Goal: Task Accomplishment & Management: Manage account settings

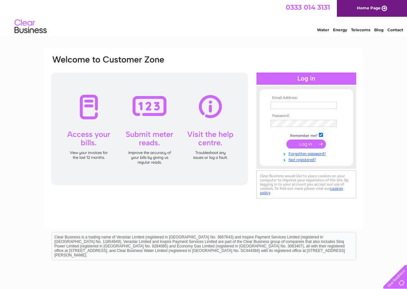
type input "motorsfansandpumps@gmail.com"
click at [311, 144] on input "submit" at bounding box center [306, 143] width 40 height 9
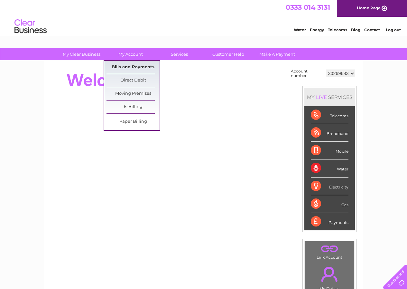
click at [132, 66] on link "Bills and Payments" at bounding box center [133, 67] width 53 height 13
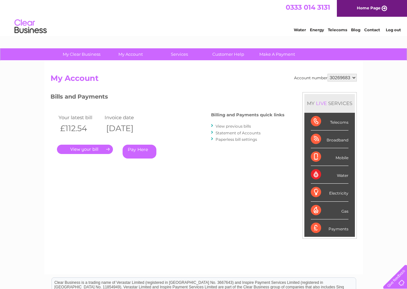
click at [102, 150] on link "." at bounding box center [85, 149] width 56 height 9
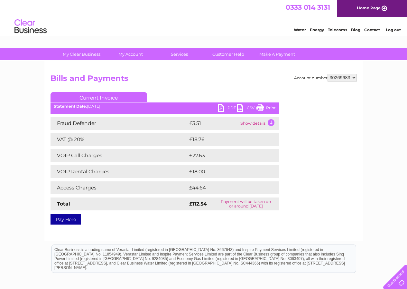
click at [222, 107] on link "PDF" at bounding box center [227, 108] width 19 height 9
